Goal: Task Accomplishment & Management: Manage account settings

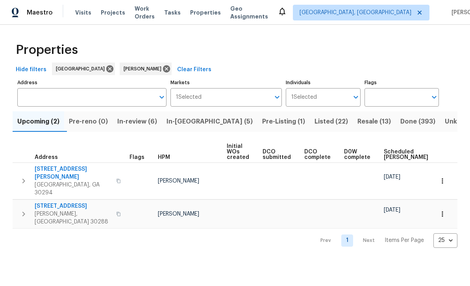
click at [460, 88] on div "Properties Hide filters Atlanta Juan Lozano Clear Filters Address Address Marke…" at bounding box center [235, 143] width 470 height 236
click at [155, 13] on span "Work Orders" at bounding box center [144, 13] width 20 height 16
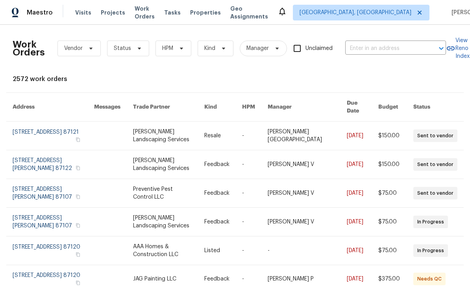
click at [393, 43] on input "text" at bounding box center [384, 48] width 79 height 12
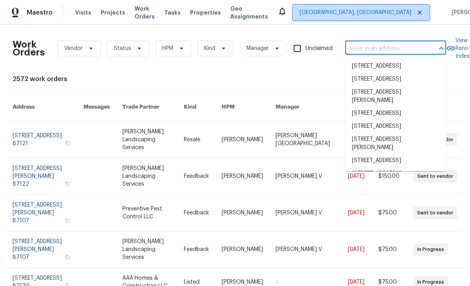
click at [381, 18] on span "Albuquerque, NM" at bounding box center [361, 13] width 136 height 16
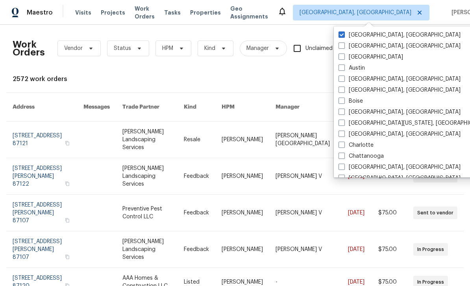
click at [360, 54] on label "[GEOGRAPHIC_DATA]" at bounding box center [370, 57] width 64 height 8
click at [343, 54] on input "[GEOGRAPHIC_DATA]" at bounding box center [340, 55] width 5 height 5
checkbox input "true"
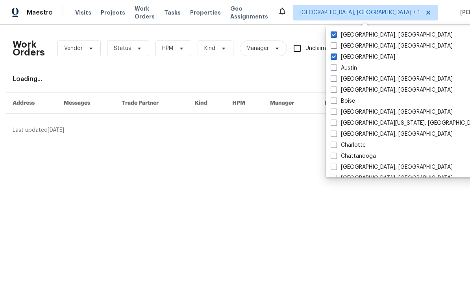
click at [374, 37] on label "Albuquerque, NM" at bounding box center [391, 35] width 122 height 8
click at [335, 36] on input "Albuquerque, NM" at bounding box center [332, 33] width 5 height 5
checkbox input "false"
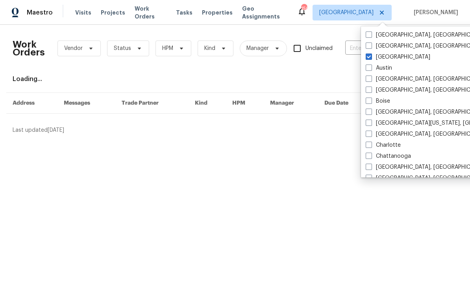
click at [344, 71] on div "Work Orders Vendor Status HPM Kind Manager Unclaimed ​ View Reno Index Loading.…" at bounding box center [235, 82] width 444 height 103
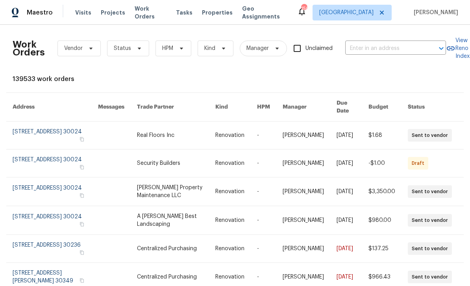
click at [360, 46] on input "text" at bounding box center [384, 48] width 79 height 12
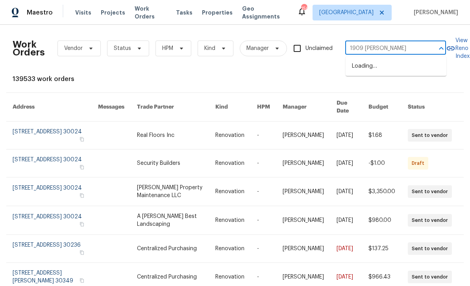
type input "1909 meado"
click at [415, 71] on li "[STREET_ADDRESS]" at bounding box center [395, 66] width 101 height 13
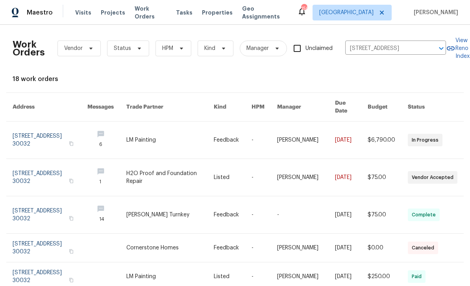
click at [41, 133] on link at bounding box center [50, 140] width 75 height 37
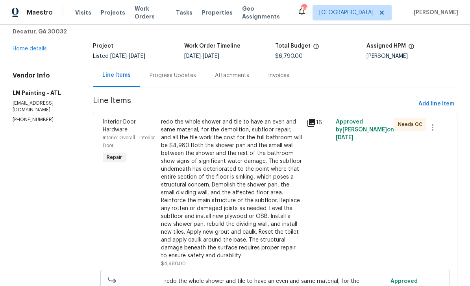
scroll to position [38, 0]
click at [33, 48] on link "Home details" at bounding box center [30, 49] width 34 height 6
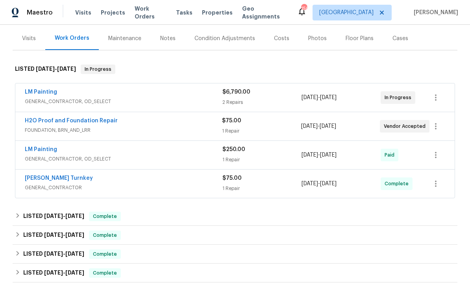
scroll to position [85, 0]
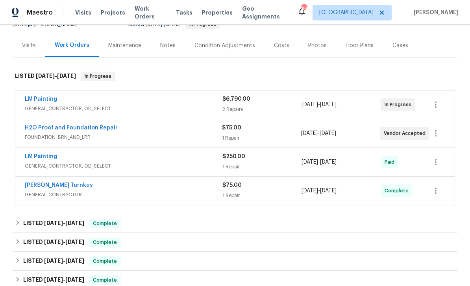
click at [97, 128] on link "H2O Proof and Foundation Repair" at bounding box center [71, 128] width 93 height 6
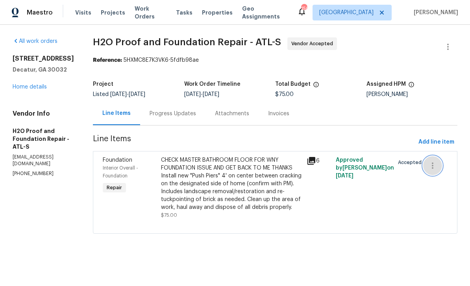
click at [432, 165] on icon "button" at bounding box center [431, 165] width 9 height 9
click at [435, 167] on li "Cancel" at bounding box center [436, 165] width 30 height 13
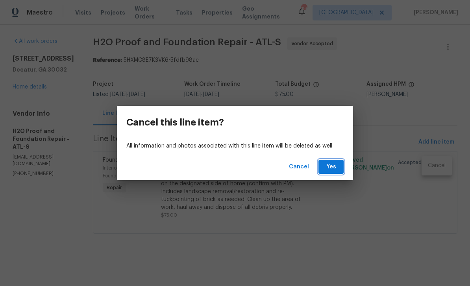
click at [335, 166] on span "Yes" at bounding box center [330, 167] width 13 height 10
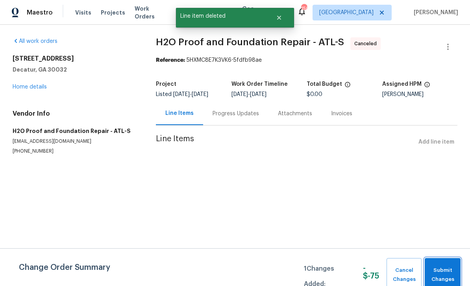
click at [448, 268] on span "Submit Changes" at bounding box center [442, 275] width 28 height 18
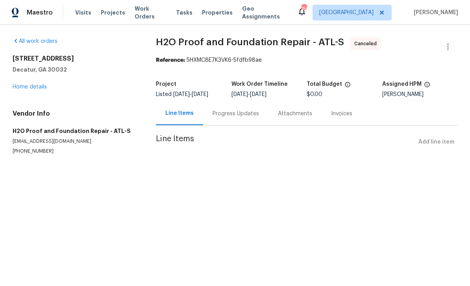
click at [37, 88] on link "Home details" at bounding box center [30, 87] width 34 height 6
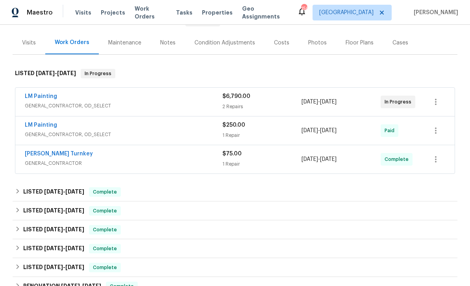
scroll to position [81, 0]
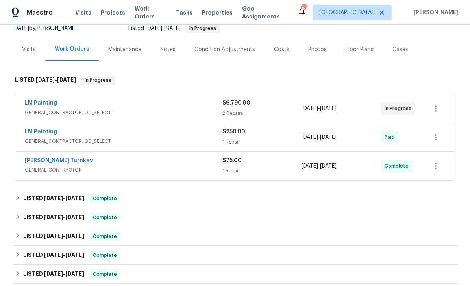
click at [44, 103] on link "LM Painting" at bounding box center [41, 103] width 32 height 6
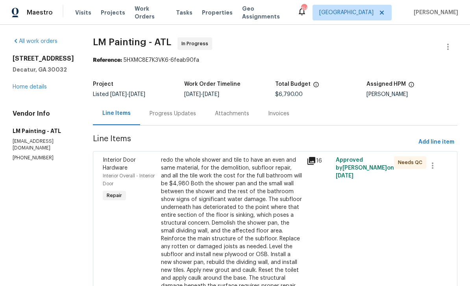
click at [44, 88] on link "Home details" at bounding box center [30, 87] width 34 height 6
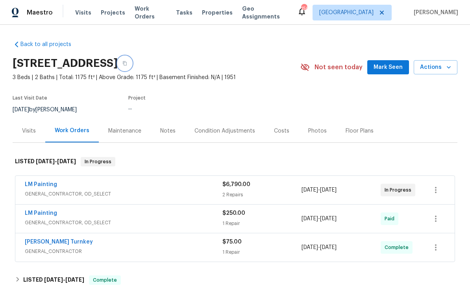
click at [127, 62] on icon "button" at bounding box center [124, 63] width 5 height 5
click at [127, 63] on icon "button" at bounding box center [124, 63] width 5 height 5
click at [127, 63] on icon "button" at bounding box center [125, 63] width 4 height 4
